Goal: Task Accomplishment & Management: Manage account settings

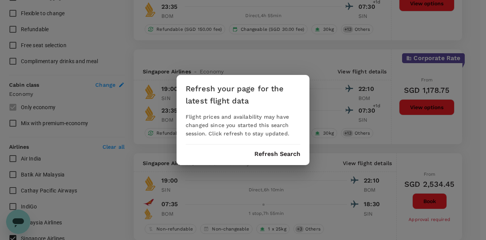
click at [279, 155] on button "Refresh Search" at bounding box center [277, 153] width 46 height 7
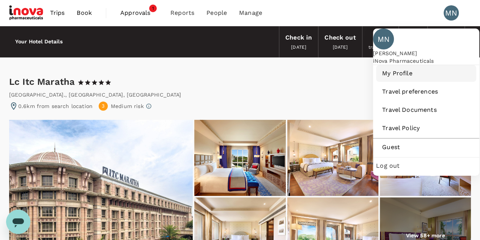
click at [405, 78] on span "My Profile" at bounding box center [426, 73] width 88 height 9
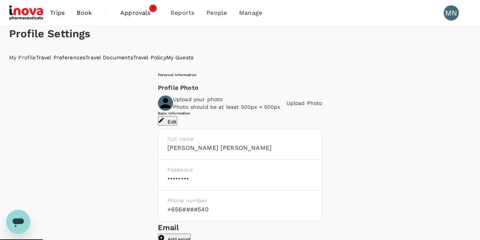
click at [141, 14] on span "Approvals" at bounding box center [139, 12] width 38 height 9
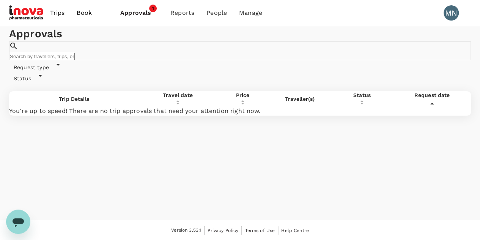
click at [36, 81] on span "Status" at bounding box center [22, 78] width 27 height 6
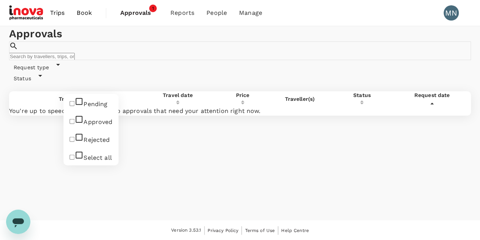
click at [93, 106] on span "Pending" at bounding box center [96, 103] width 24 height 7
click at [74, 106] on input "Pending" at bounding box center [71, 103] width 5 height 5
checkbox input "true"
click at [217, 60] on div "Approvals ​ ​" at bounding box center [240, 43] width 462 height 34
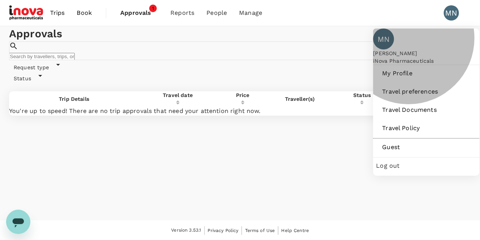
click at [411, 170] on span "Log out" at bounding box center [426, 165] width 100 height 9
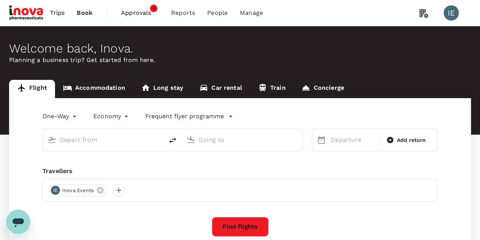
type input "roundtrip"
type input "Singapore Changi (SIN)"
type input "Chhatrapati Shivaji Intl (BOM)"
